Goal: Transaction & Acquisition: Obtain resource

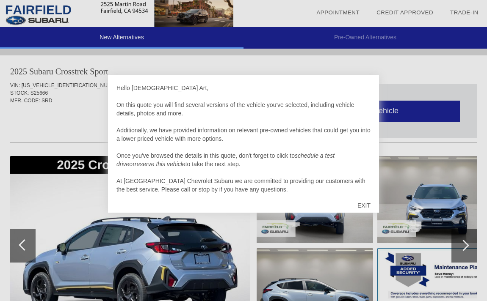
click at [365, 205] on div "EXIT" at bounding box center [364, 205] width 30 height 25
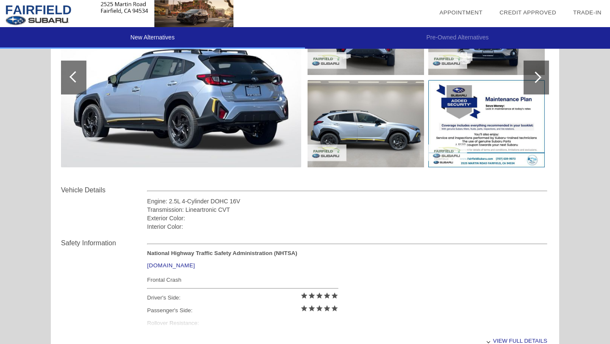
scroll to position [262, 0]
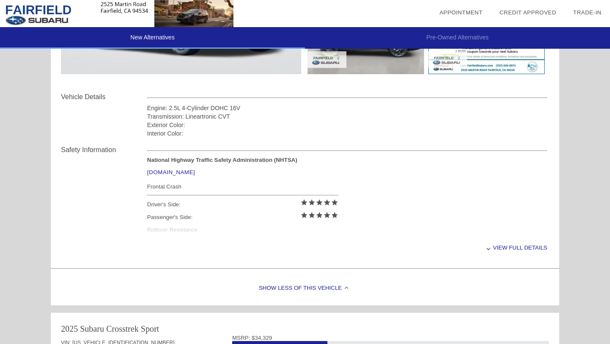
click at [487, 250] on div "View full details" at bounding box center [347, 247] width 400 height 21
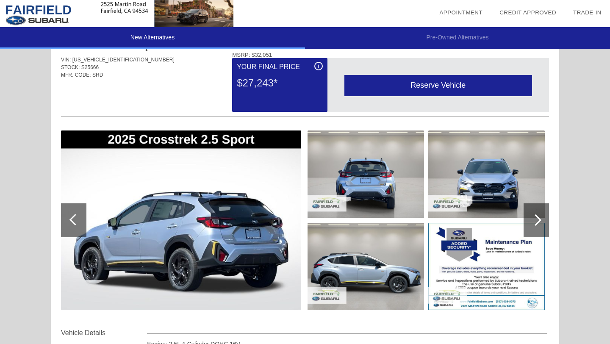
scroll to position [28, 0]
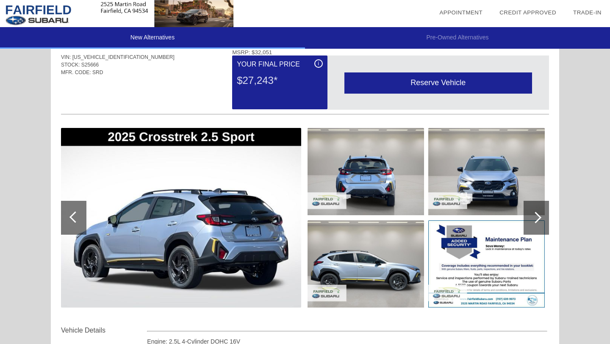
click at [207, 217] on img at bounding box center [181, 218] width 240 height 180
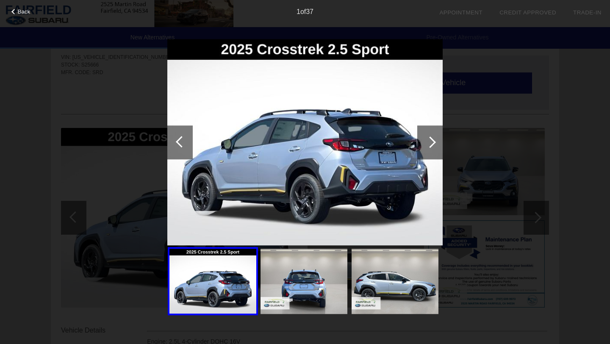
click at [435, 136] on div at bounding box center [429, 142] width 25 height 34
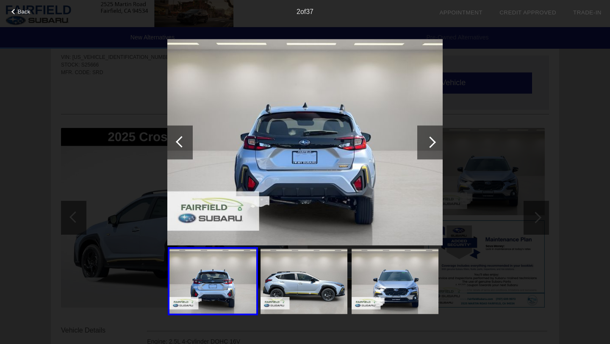
click at [435, 136] on div at bounding box center [429, 142] width 25 height 34
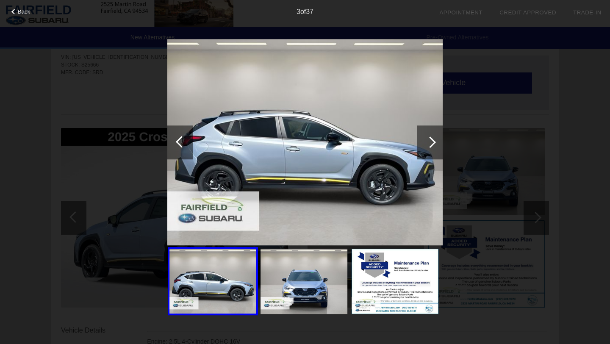
click at [435, 136] on div at bounding box center [429, 142] width 25 height 34
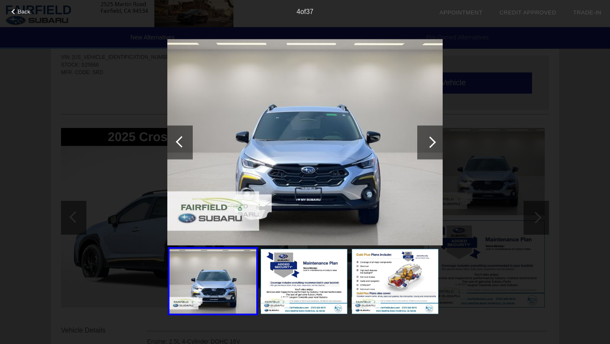
click at [435, 136] on div at bounding box center [429, 142] width 25 height 34
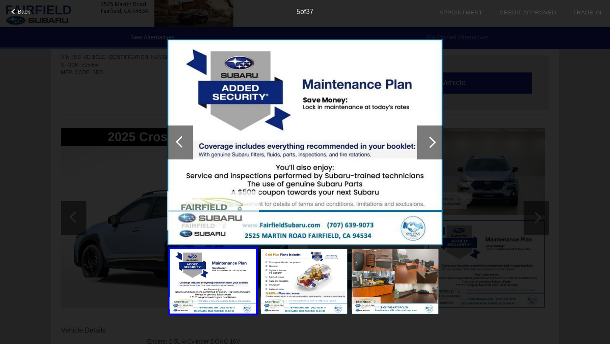
click at [435, 136] on div at bounding box center [429, 142] width 25 height 34
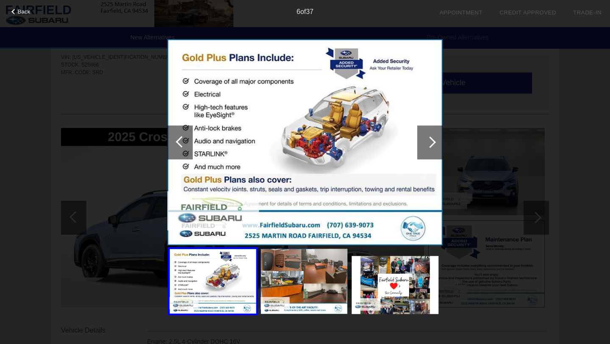
click at [435, 136] on div at bounding box center [429, 142] width 25 height 34
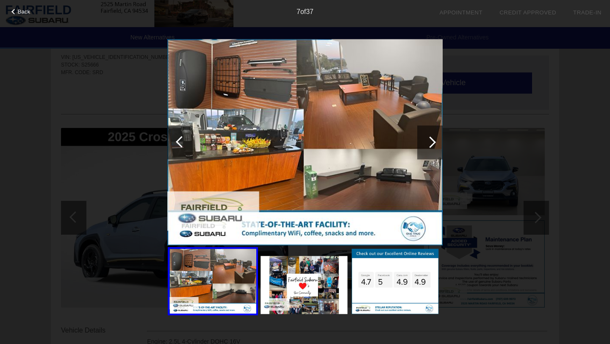
click at [433, 136] on div at bounding box center [429, 142] width 25 height 34
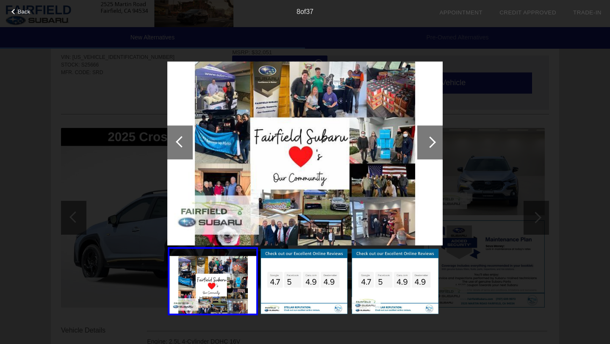
click at [433, 136] on div at bounding box center [429, 142] width 25 height 34
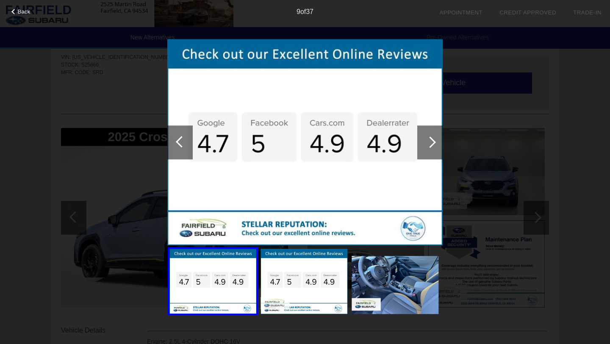
click at [433, 136] on div at bounding box center [429, 142] width 25 height 34
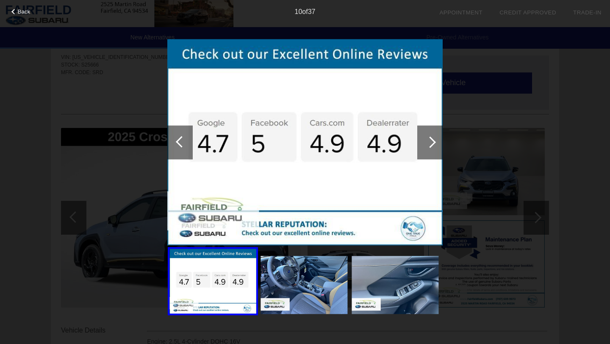
click at [433, 136] on div at bounding box center [429, 142] width 25 height 34
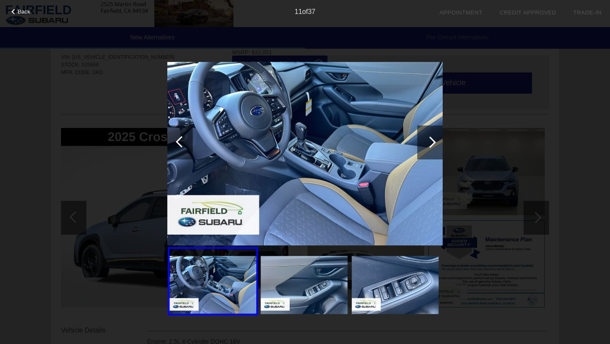
click at [433, 136] on div at bounding box center [429, 142] width 25 height 34
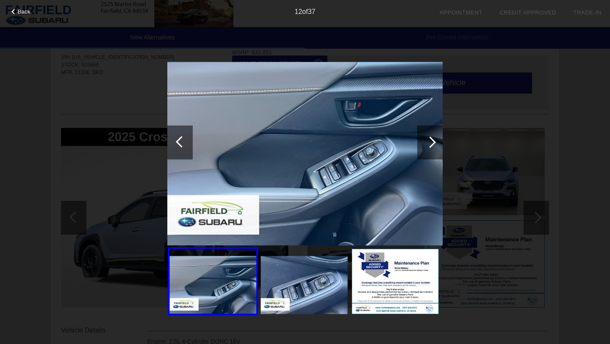
click at [433, 136] on div at bounding box center [429, 142] width 25 height 34
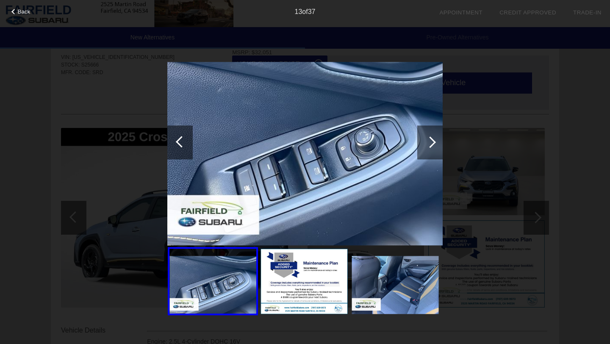
click at [433, 136] on div at bounding box center [429, 142] width 25 height 34
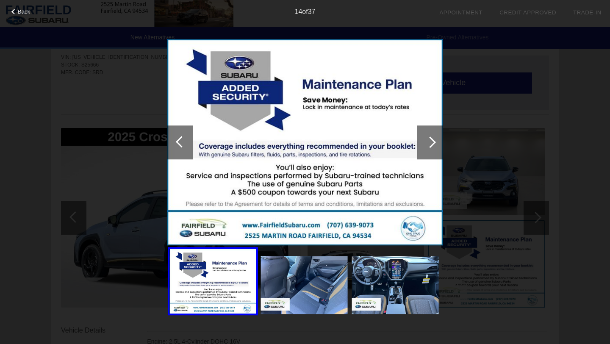
click at [433, 136] on div at bounding box center [429, 142] width 25 height 34
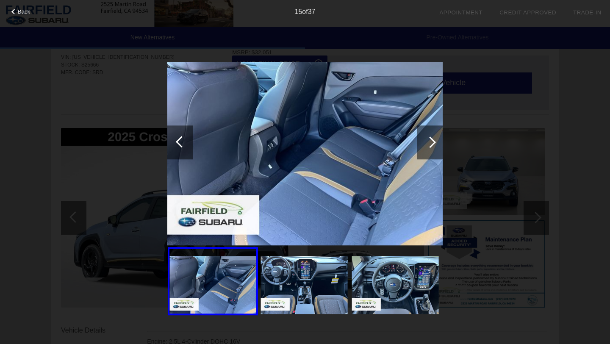
click at [433, 136] on div at bounding box center [429, 142] width 25 height 34
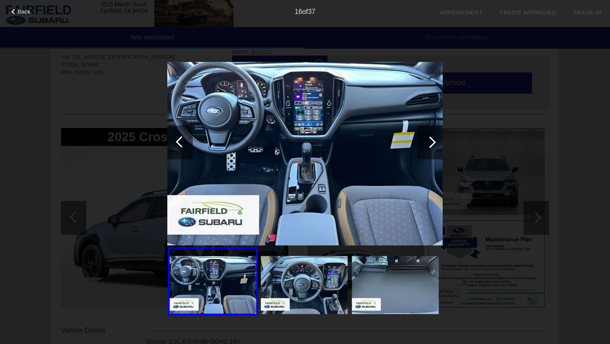
click at [433, 136] on div at bounding box center [429, 142] width 25 height 34
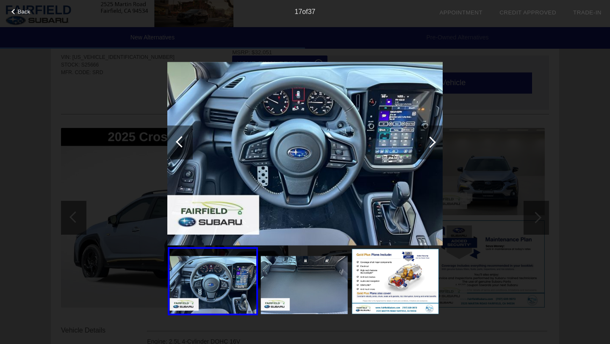
click at [433, 136] on div at bounding box center [429, 142] width 25 height 34
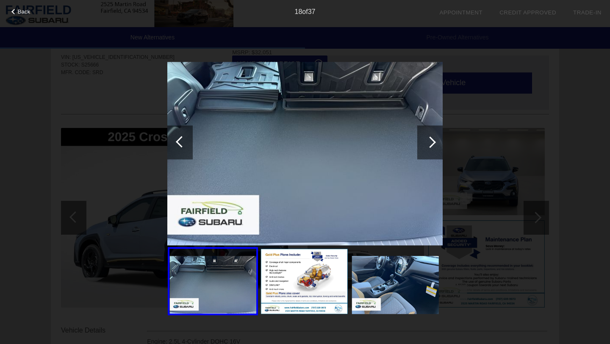
click at [433, 136] on div at bounding box center [429, 142] width 25 height 34
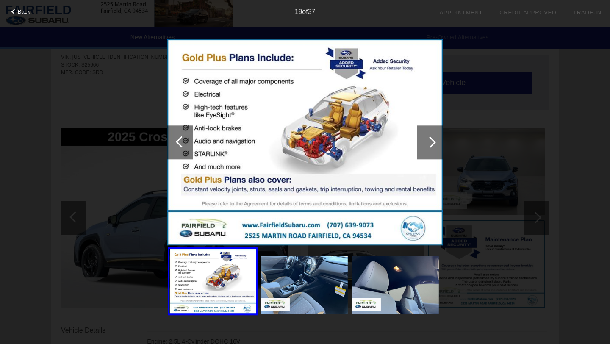
click at [433, 136] on div at bounding box center [429, 142] width 25 height 34
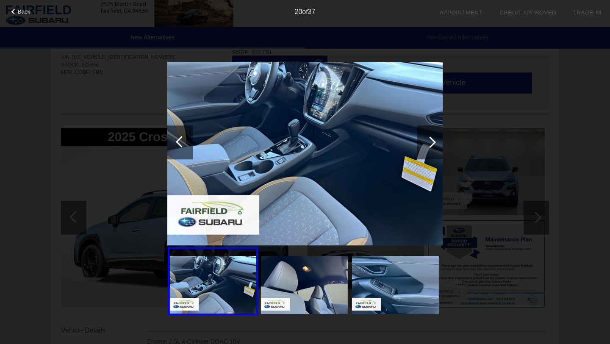
click at [433, 136] on div at bounding box center [429, 142] width 25 height 34
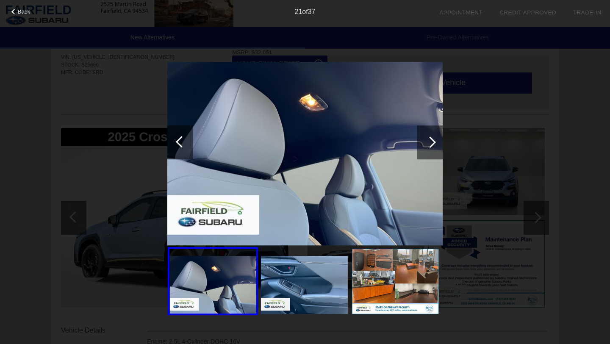
click at [487, 123] on div "Back 21 of 37" at bounding box center [305, 172] width 610 height 344
click at [55, 175] on div "Back 21 of 37" at bounding box center [305, 172] width 610 height 344
click at [487, 91] on div "Back 21 of 37" at bounding box center [305, 172] width 610 height 344
click at [487, 118] on div "Back 21 of 37" at bounding box center [305, 172] width 610 height 344
click at [18, 11] on span "Back" at bounding box center [24, 11] width 13 height 6
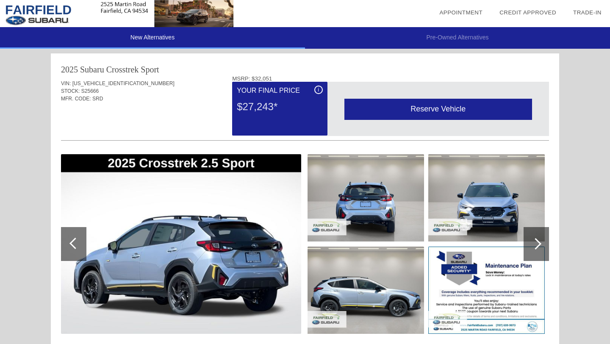
scroll to position [0, 0]
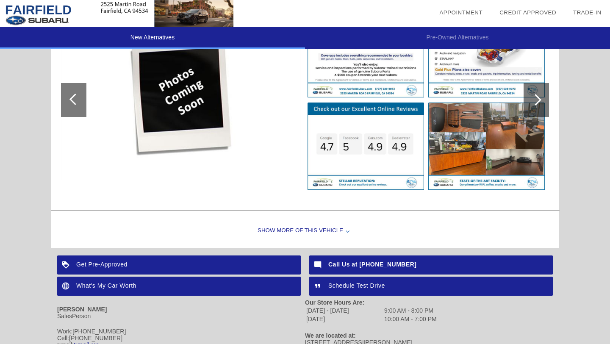
scroll to position [1045, 0]
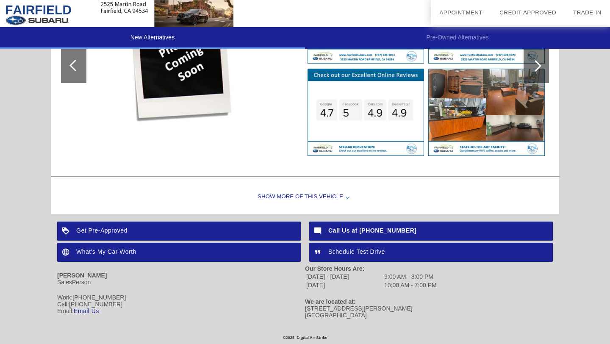
click at [110, 231] on div "Get Pre-Approved" at bounding box center [178, 230] width 243 height 19
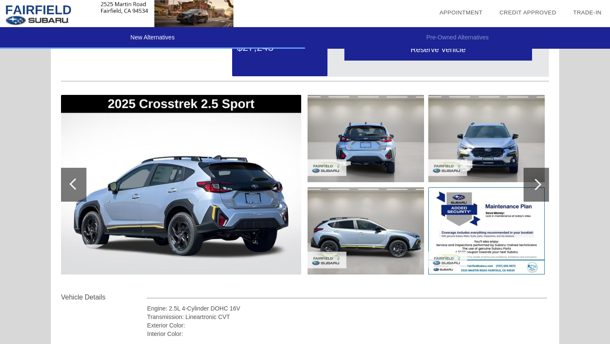
scroll to position [66, 0]
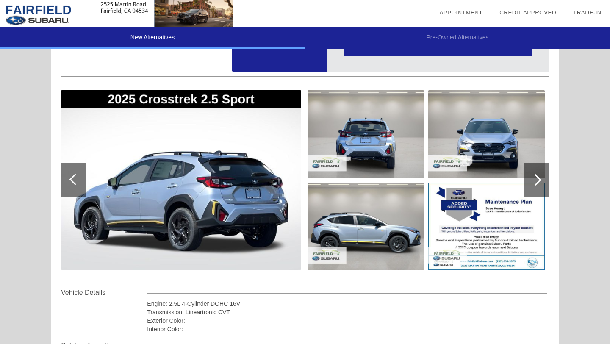
click at [487, 185] on div at bounding box center [535, 179] width 11 height 11
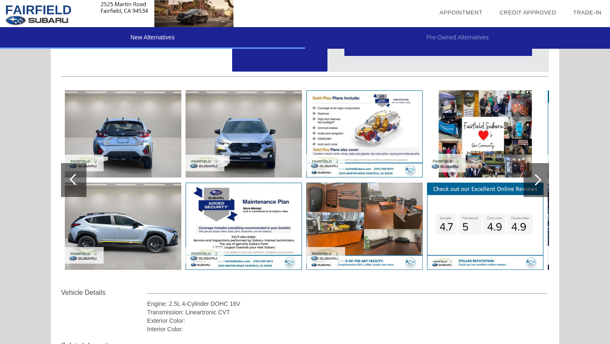
click at [487, 185] on div at bounding box center [535, 179] width 11 height 11
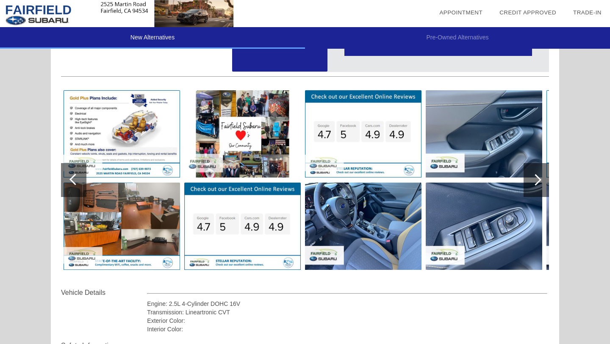
click at [487, 185] on div at bounding box center [535, 179] width 11 height 11
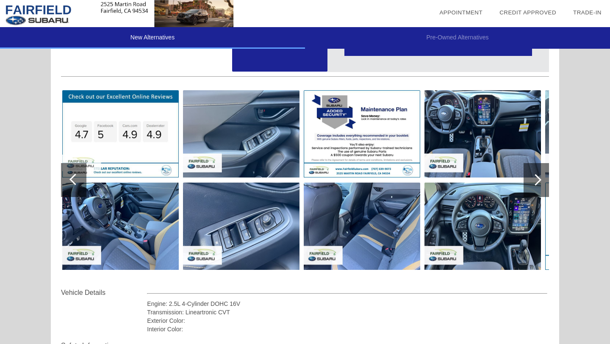
click at [487, 185] on div at bounding box center [535, 179] width 11 height 11
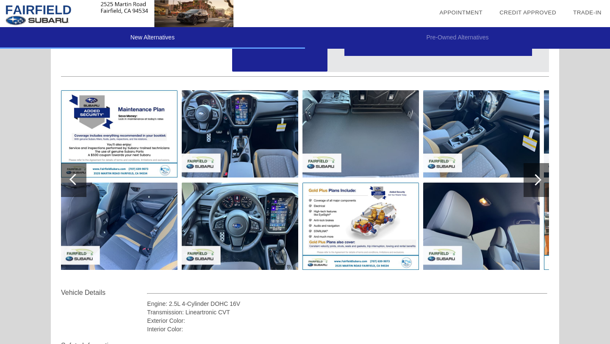
click at [487, 184] on div at bounding box center [535, 180] width 25 height 34
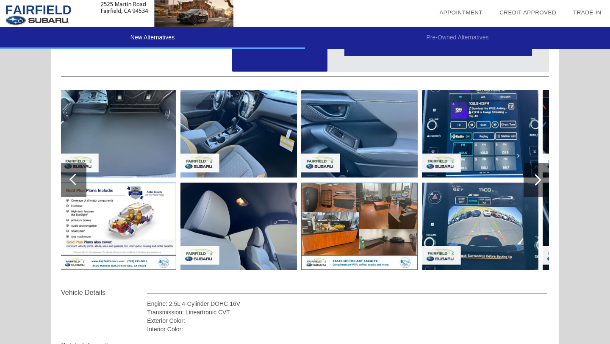
click at [487, 184] on div at bounding box center [535, 180] width 25 height 34
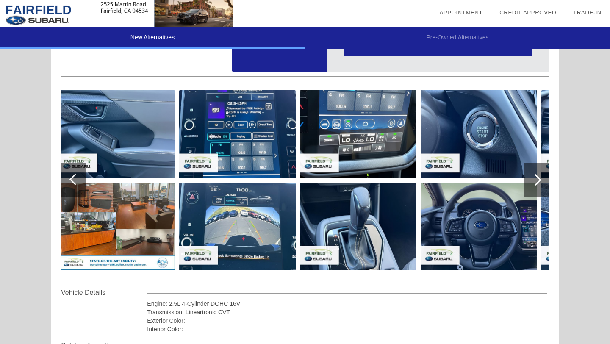
click at [487, 184] on div at bounding box center [535, 180] width 25 height 34
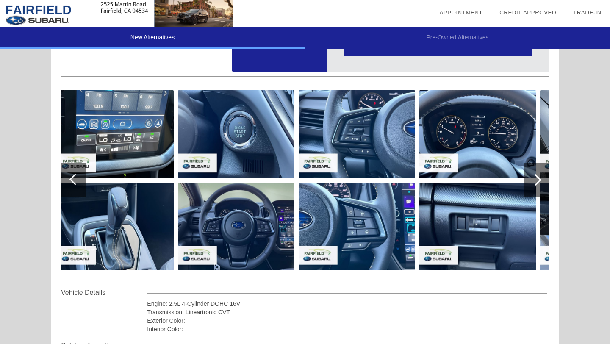
click at [487, 184] on div at bounding box center [535, 180] width 25 height 34
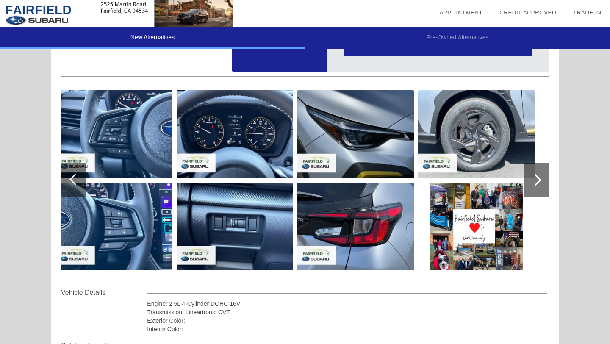
click at [487, 184] on div at bounding box center [535, 180] width 25 height 34
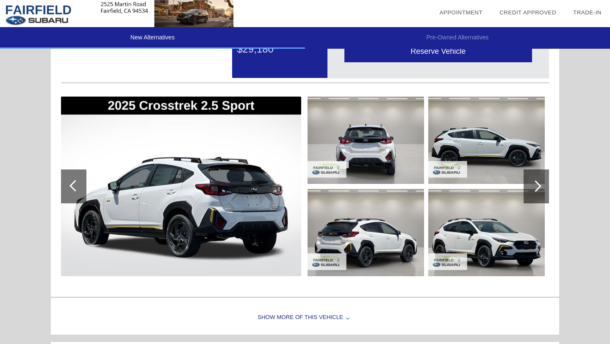
scroll to position [585, 0]
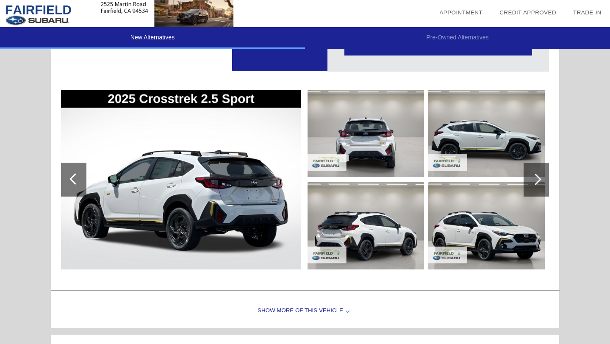
click at [487, 176] on div at bounding box center [535, 179] width 11 height 11
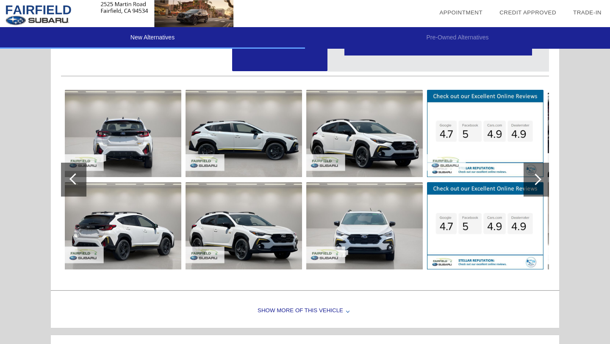
click at [487, 176] on div at bounding box center [535, 179] width 11 height 11
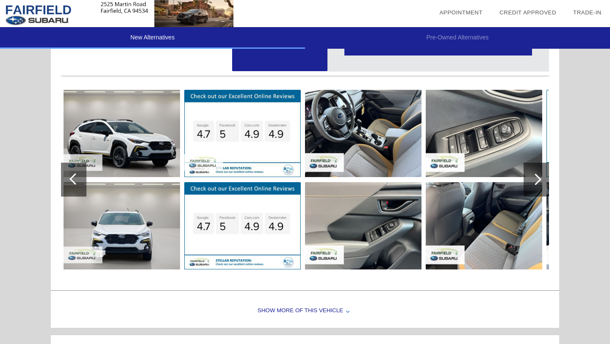
click at [487, 176] on div at bounding box center [535, 179] width 11 height 11
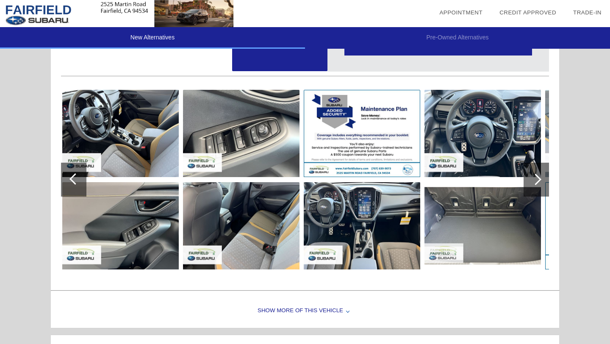
click at [487, 176] on div at bounding box center [535, 179] width 11 height 11
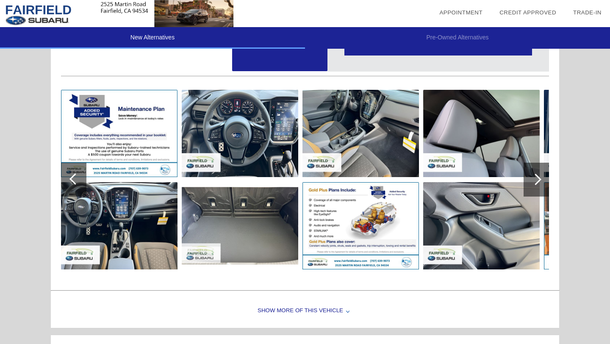
click at [487, 176] on div at bounding box center [535, 179] width 11 height 11
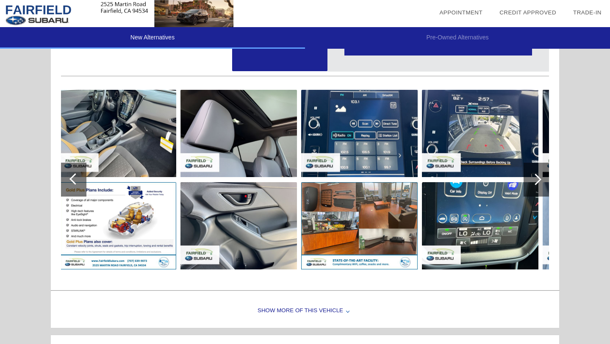
click at [487, 176] on div at bounding box center [535, 179] width 11 height 11
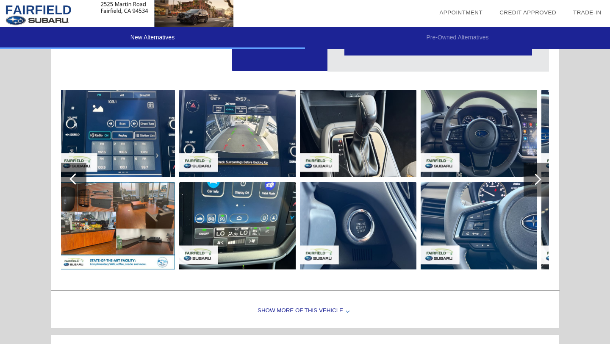
click at [487, 176] on div at bounding box center [535, 179] width 11 height 11
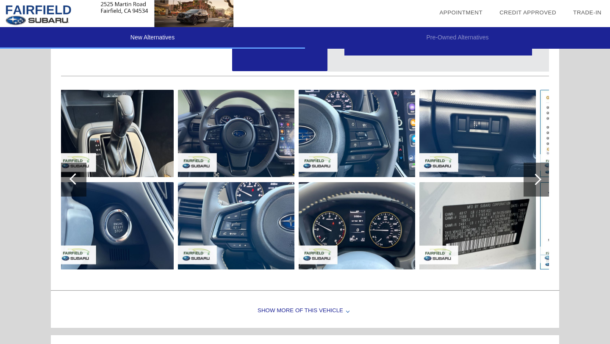
click at [487, 176] on div at bounding box center [535, 179] width 11 height 11
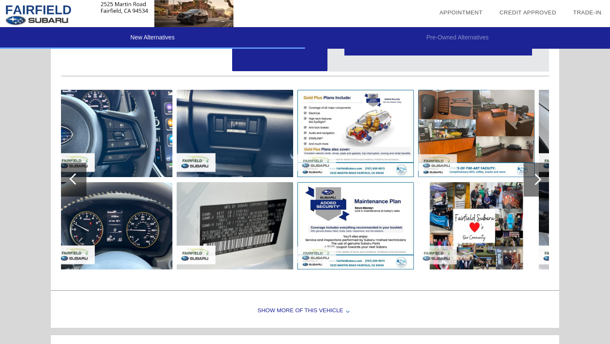
click at [487, 176] on div at bounding box center [535, 179] width 11 height 11
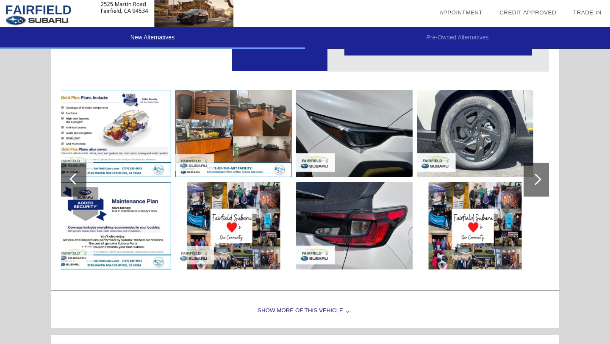
click at [487, 176] on div at bounding box center [535, 179] width 11 height 11
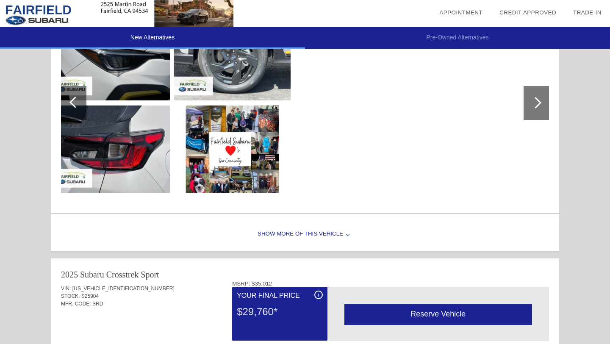
scroll to position [722, 0]
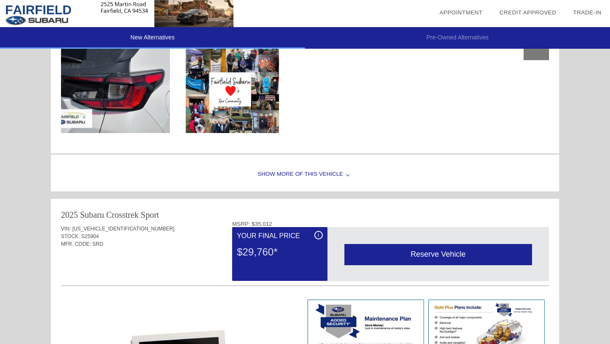
click at [307, 174] on div "Show More of this Vehicle" at bounding box center [305, 175] width 508 height 34
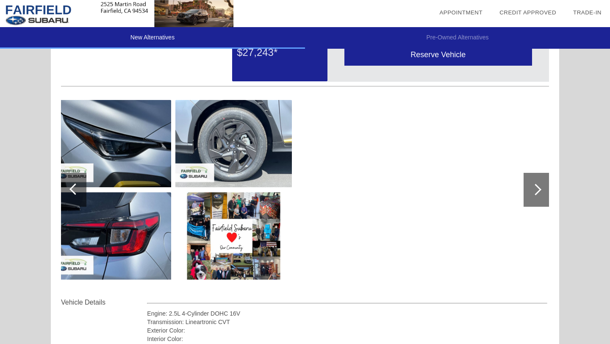
scroll to position [0, 0]
